Goal: Information Seeking & Learning: Find contact information

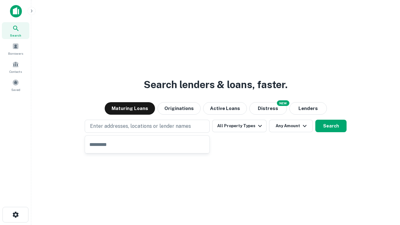
type input "**********"
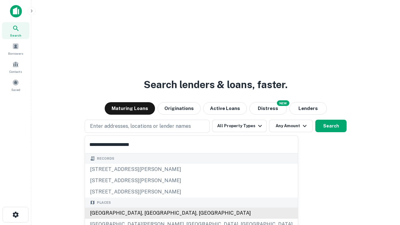
click at [149, 213] on div "[GEOGRAPHIC_DATA], [GEOGRAPHIC_DATA], [GEOGRAPHIC_DATA]" at bounding box center [191, 213] width 213 height 11
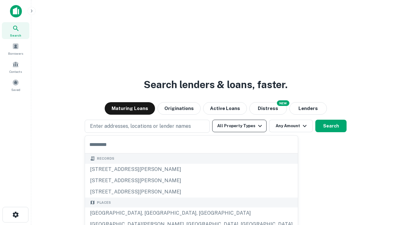
click at [239, 126] on button "All Property Types" at bounding box center [239, 126] width 54 height 13
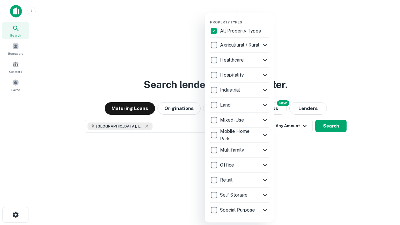
click at [244, 18] on button "button" at bounding box center [244, 18] width 69 height 0
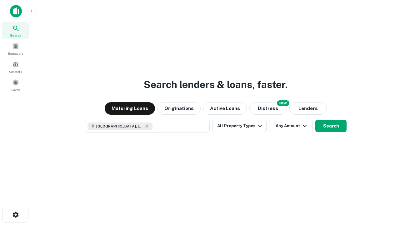
scroll to position [10, 0]
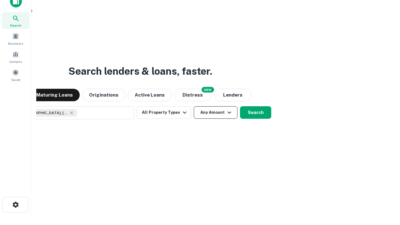
click at [194, 106] on button "Any Amount" at bounding box center [216, 112] width 44 height 13
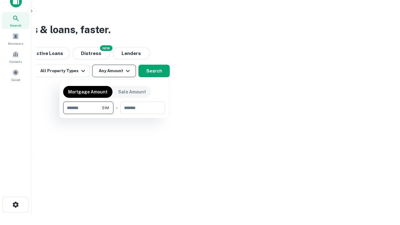
type input "*******"
click at [114, 114] on button "button" at bounding box center [114, 114] width 102 height 0
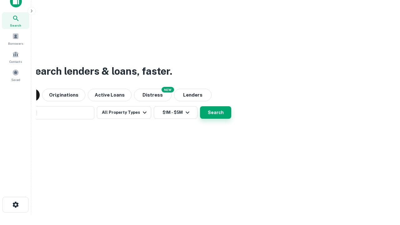
click at [200, 106] on button "Search" at bounding box center [215, 112] width 31 height 13
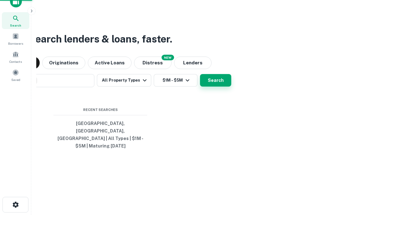
scroll to position [20, 177]
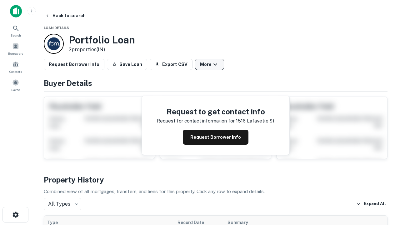
click at [209, 64] on button "More" at bounding box center [209, 64] width 29 height 11
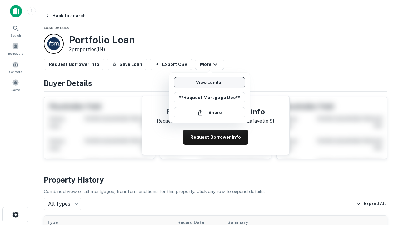
click at [209, 83] on link "View Lender" at bounding box center [209, 82] width 71 height 11
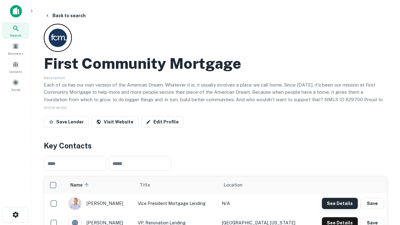
click at [340, 203] on button "See Details" at bounding box center [340, 203] width 36 height 11
click at [15, 215] on icon "button" at bounding box center [16, 215] width 8 height 8
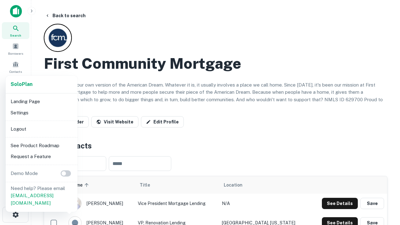
click at [41, 129] on li "Logout" at bounding box center [41, 128] width 67 height 11
